Goal: Check status: Check status

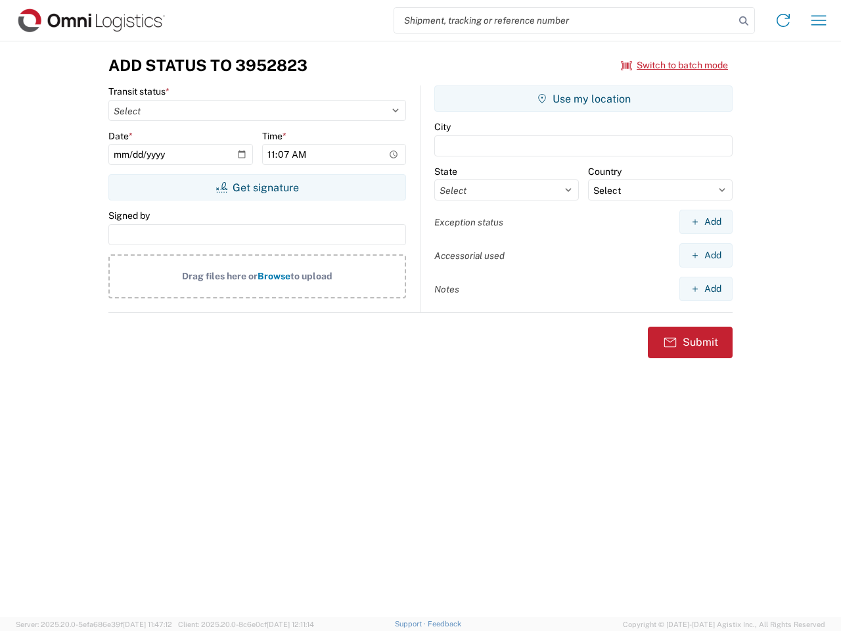
click at [564, 20] on input "search" at bounding box center [564, 20] width 340 height 25
click at [744, 21] on icon at bounding box center [743, 21] width 18 height 18
click at [783, 20] on icon at bounding box center [782, 20] width 21 height 21
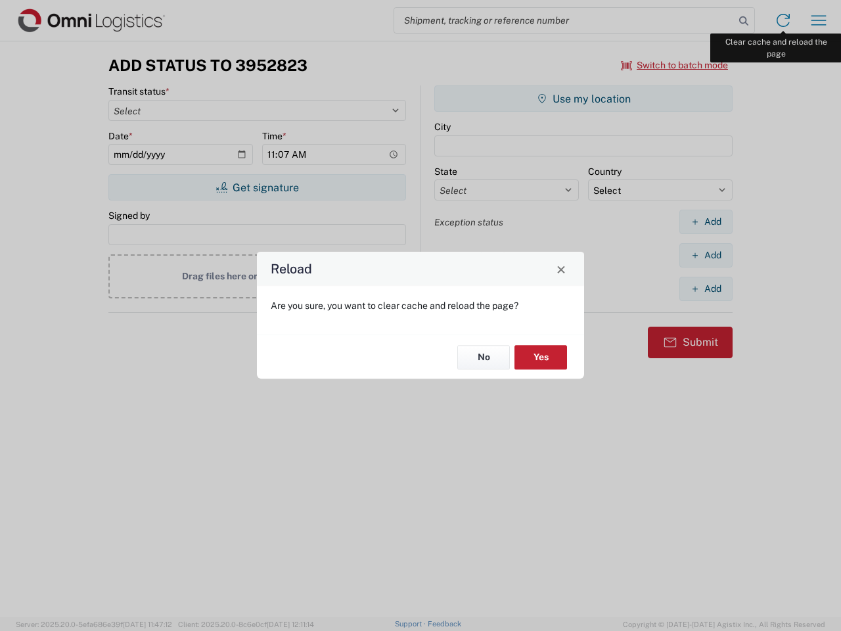
click at [818, 20] on div "Reload Are you sure, you want to clear cache and reload the page? No Yes" at bounding box center [420, 315] width 841 height 631
click at [675, 65] on div "Reload Are you sure, you want to clear cache and reload the page? No Yes" at bounding box center [420, 315] width 841 height 631
click at [257, 187] on div "Reload Are you sure, you want to clear cache and reload the page? No Yes" at bounding box center [420, 315] width 841 height 631
click at [583, 99] on div "Reload Are you sure, you want to clear cache and reload the page? No Yes" at bounding box center [420, 315] width 841 height 631
click at [705, 221] on div "Reload Are you sure, you want to clear cache and reload the page? No Yes" at bounding box center [420, 315] width 841 height 631
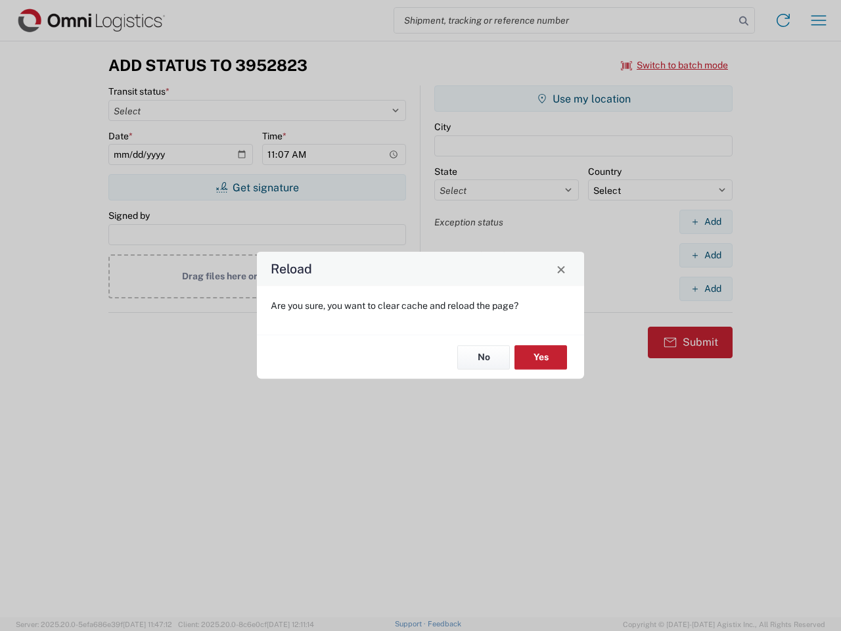
click at [705, 255] on div "Reload Are you sure, you want to clear cache and reload the page? No Yes" at bounding box center [420, 315] width 841 height 631
click at [705, 288] on div "Reload Are you sure, you want to clear cache and reload the page? No Yes" at bounding box center [420, 315] width 841 height 631
